Goal: Information Seeking & Learning: Learn about a topic

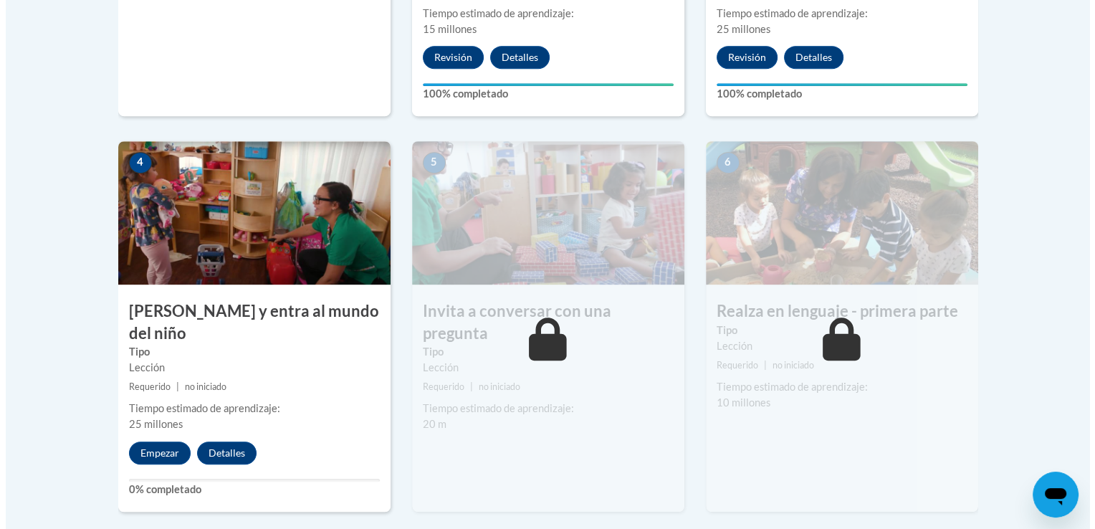
scroll to position [745, 0]
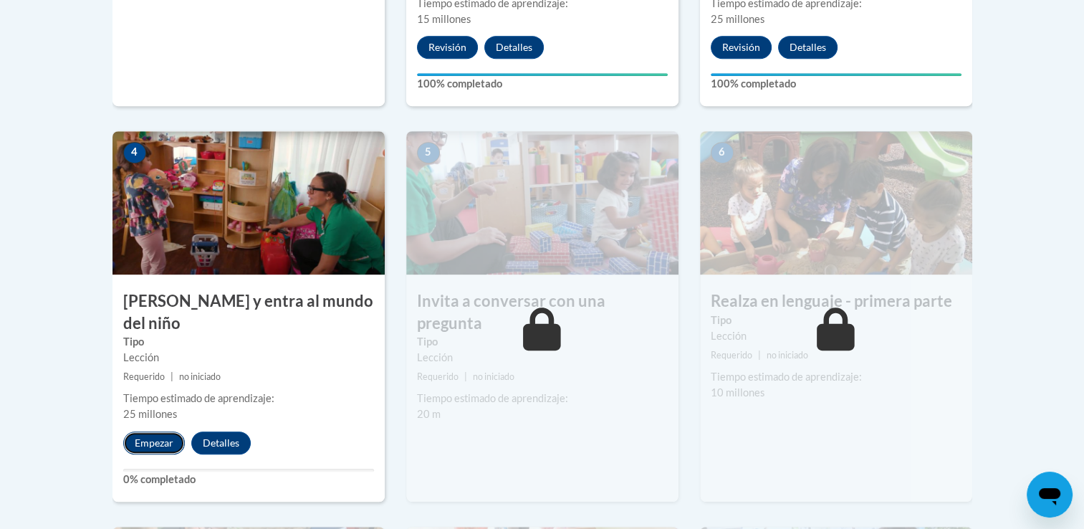
click at [150, 431] on button "Empezar" at bounding box center [154, 442] width 62 height 23
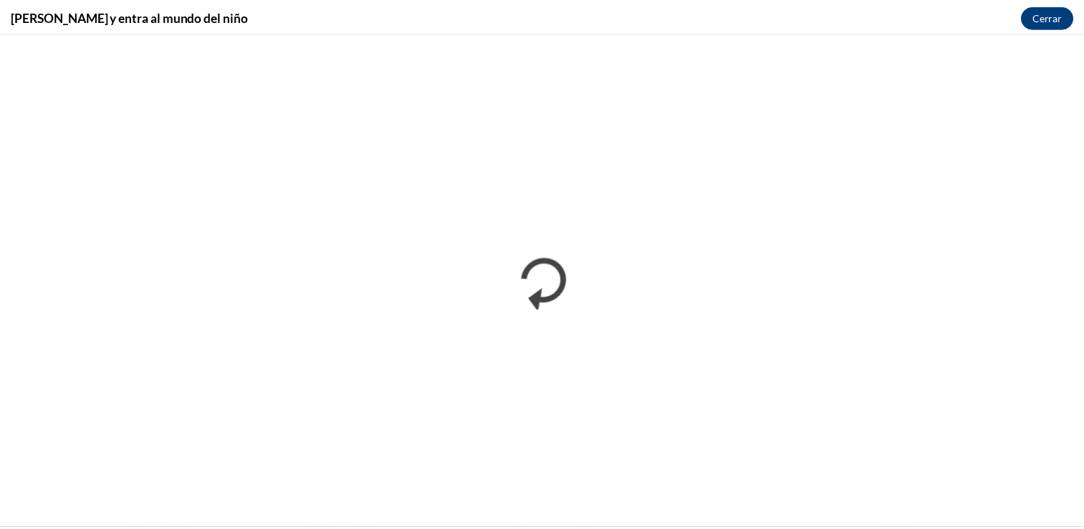
scroll to position [0, 0]
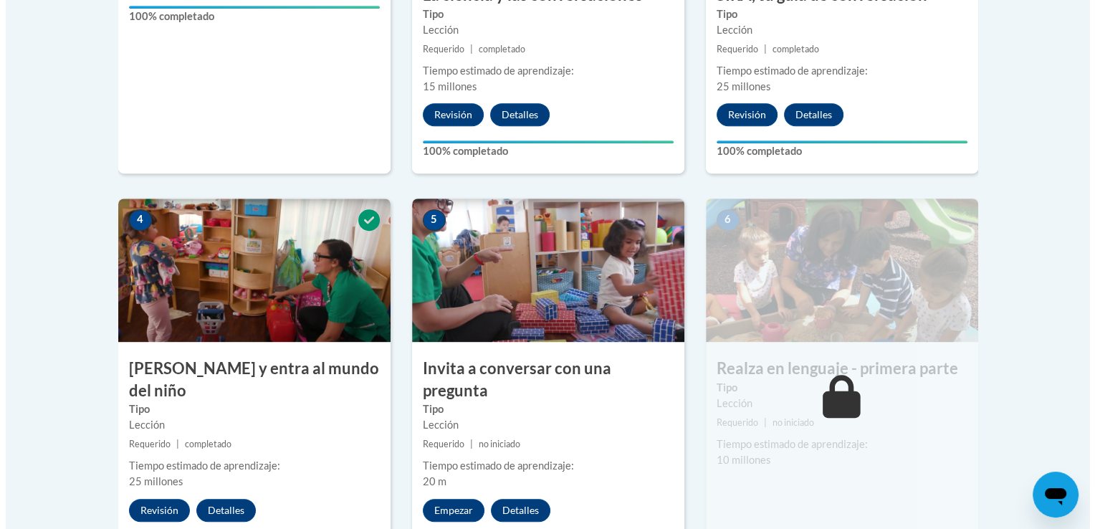
scroll to position [706, 0]
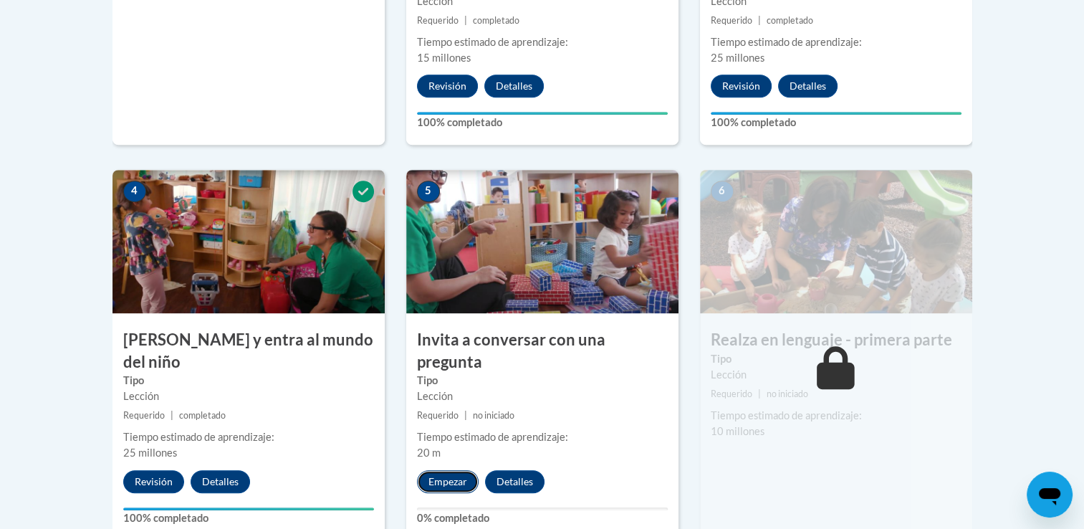
click at [448, 470] on button "Empezar" at bounding box center [448, 481] width 62 height 23
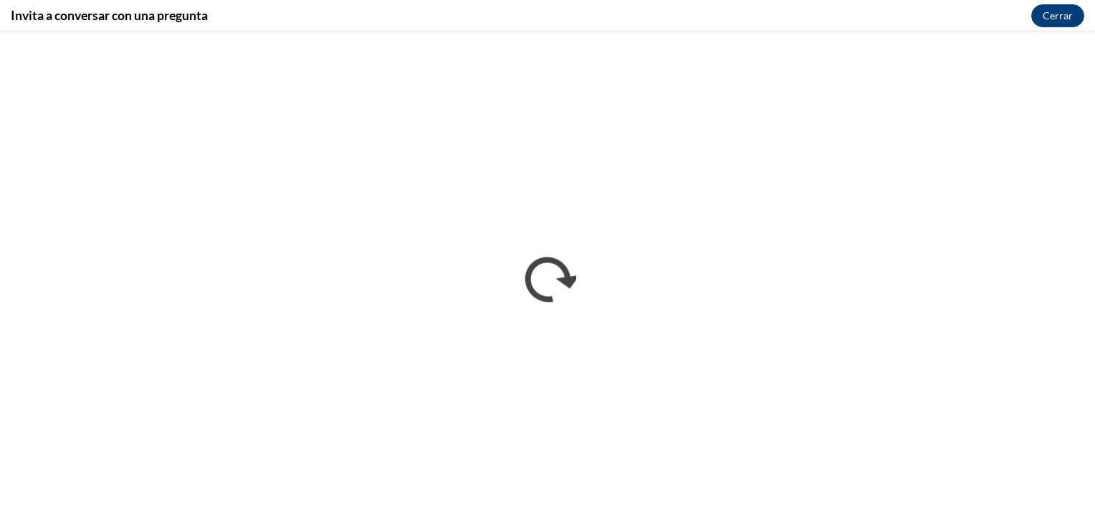
scroll to position [0, 0]
